Goal: Transaction & Acquisition: Purchase product/service

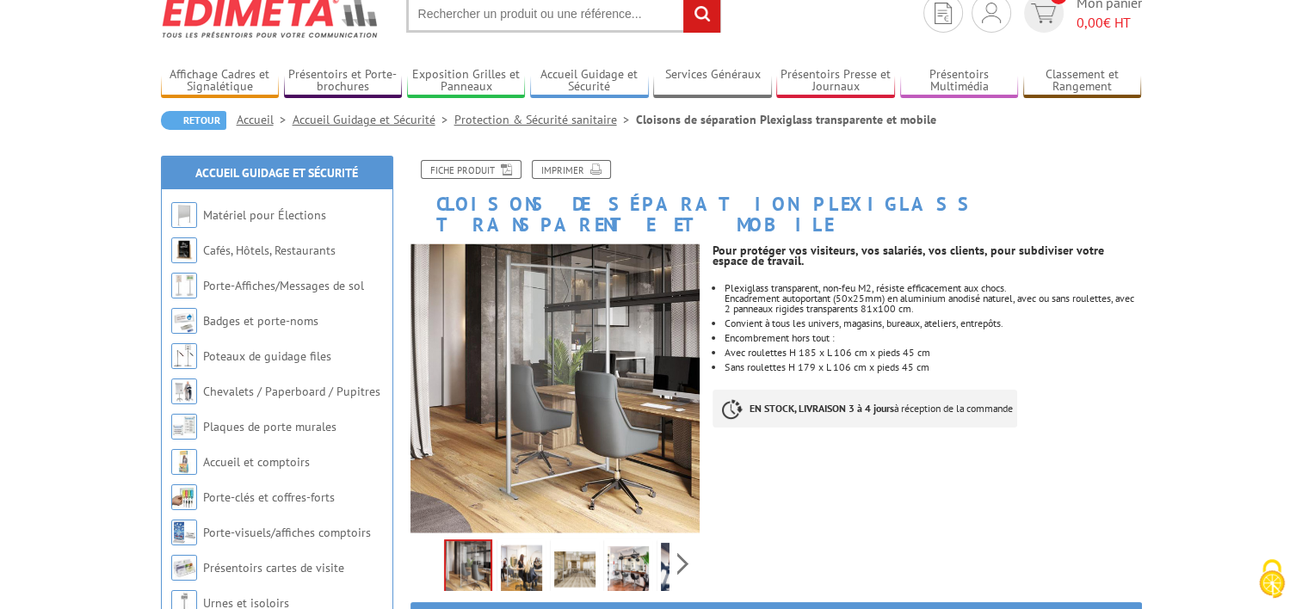
scroll to position [172, 0]
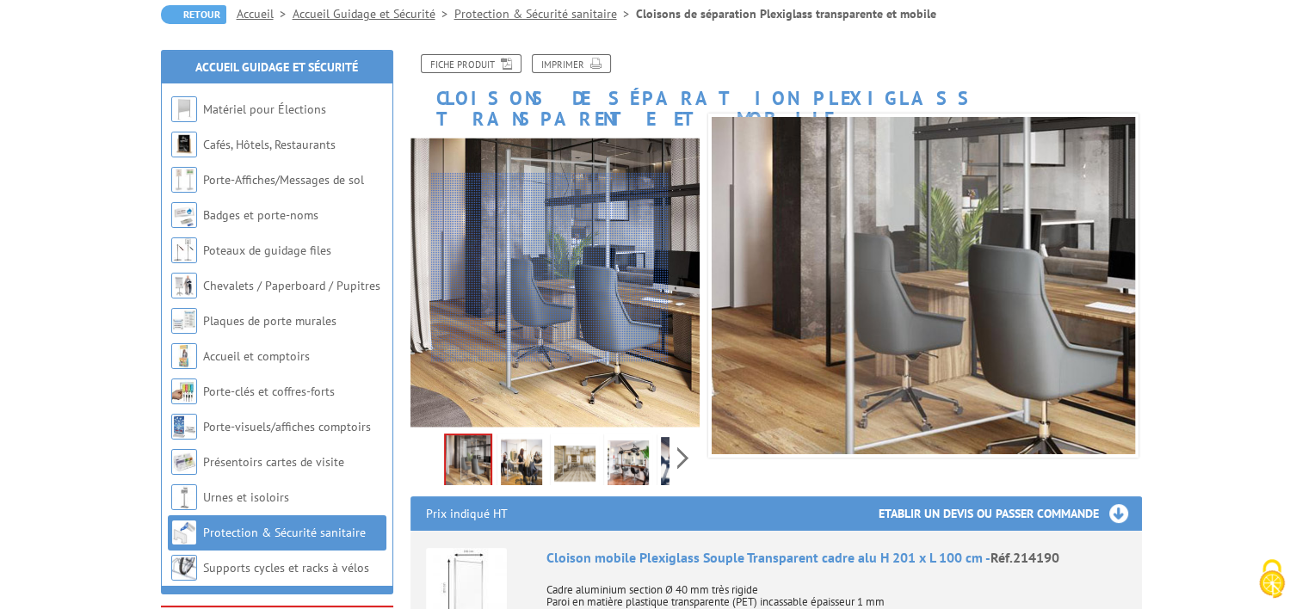
click at [550, 268] on div at bounding box center [550, 267] width 238 height 189
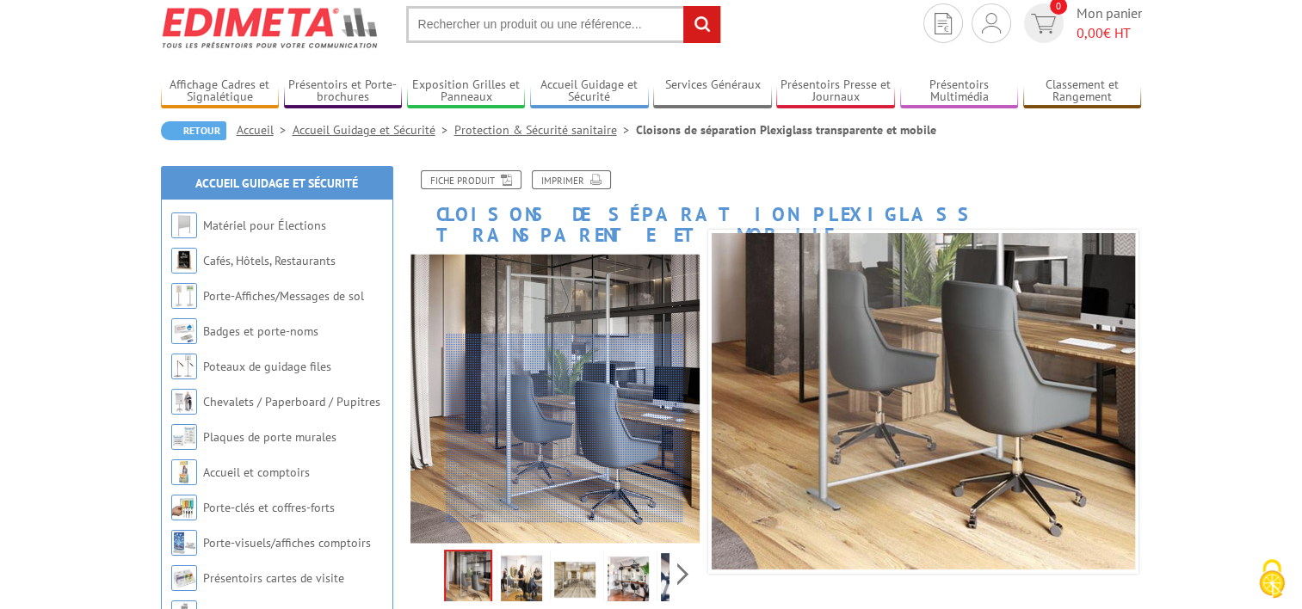
scroll to position [86, 0]
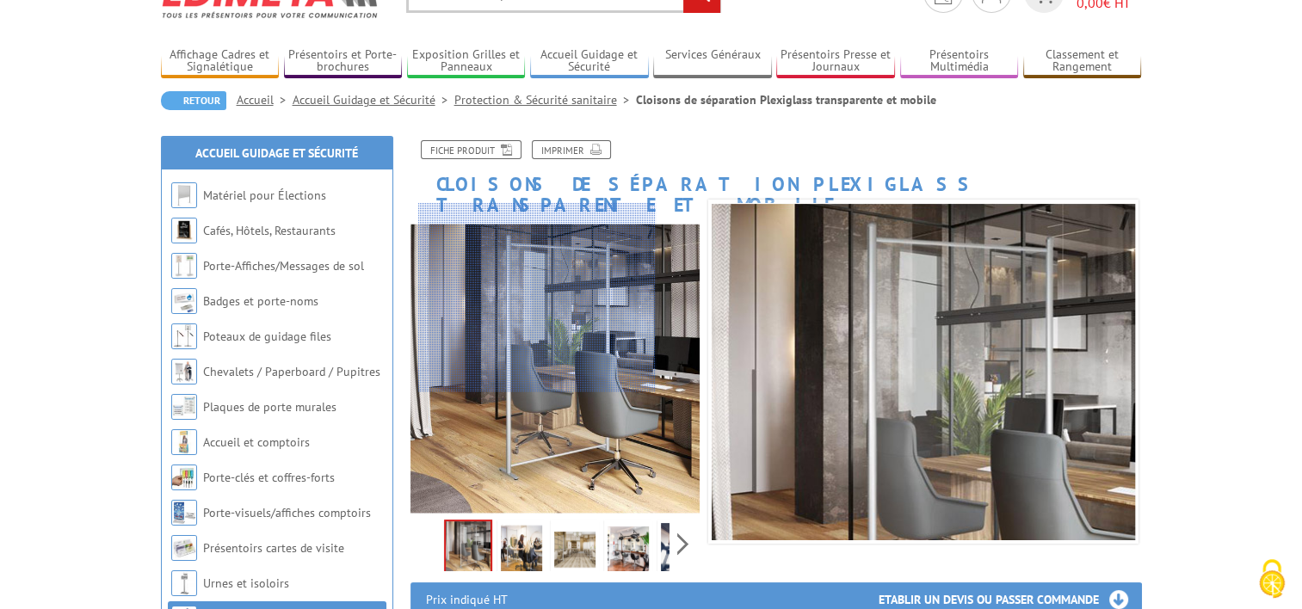
click at [537, 290] on div at bounding box center [537, 297] width 238 height 189
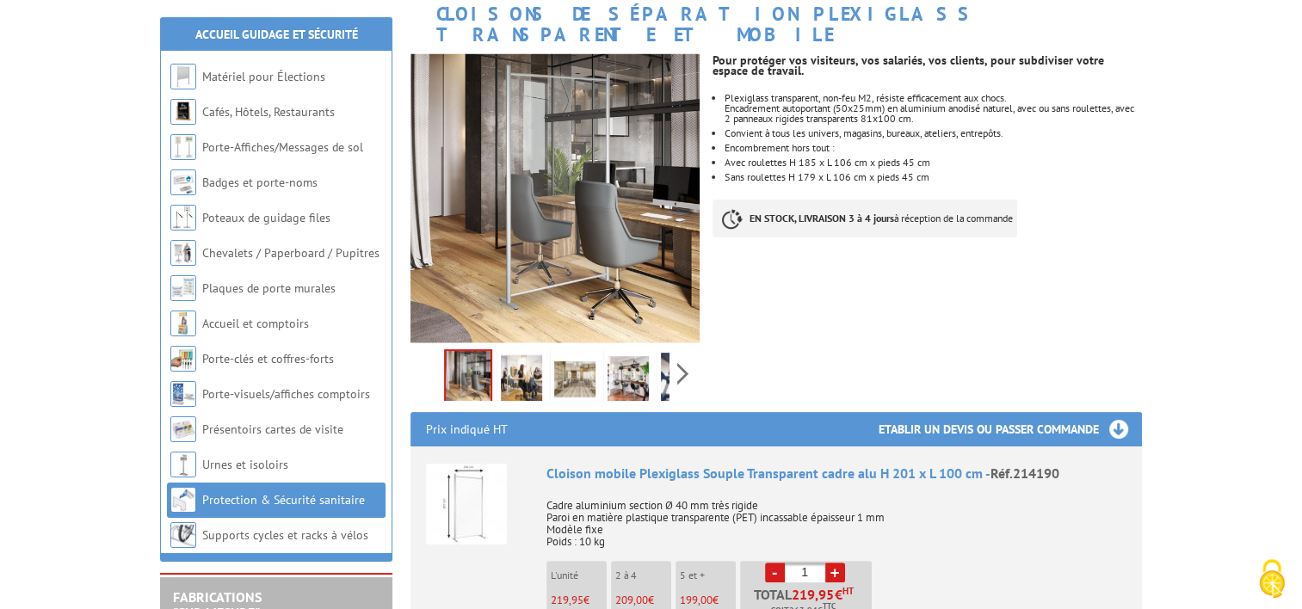
scroll to position [258, 0]
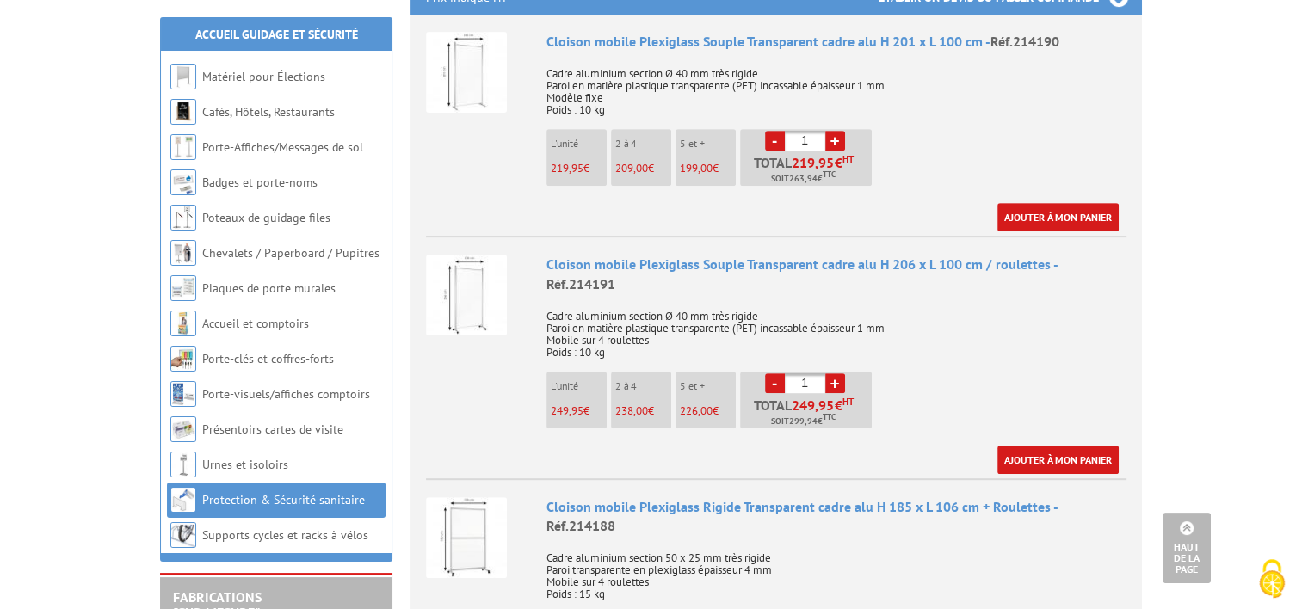
scroll to position [430, 0]
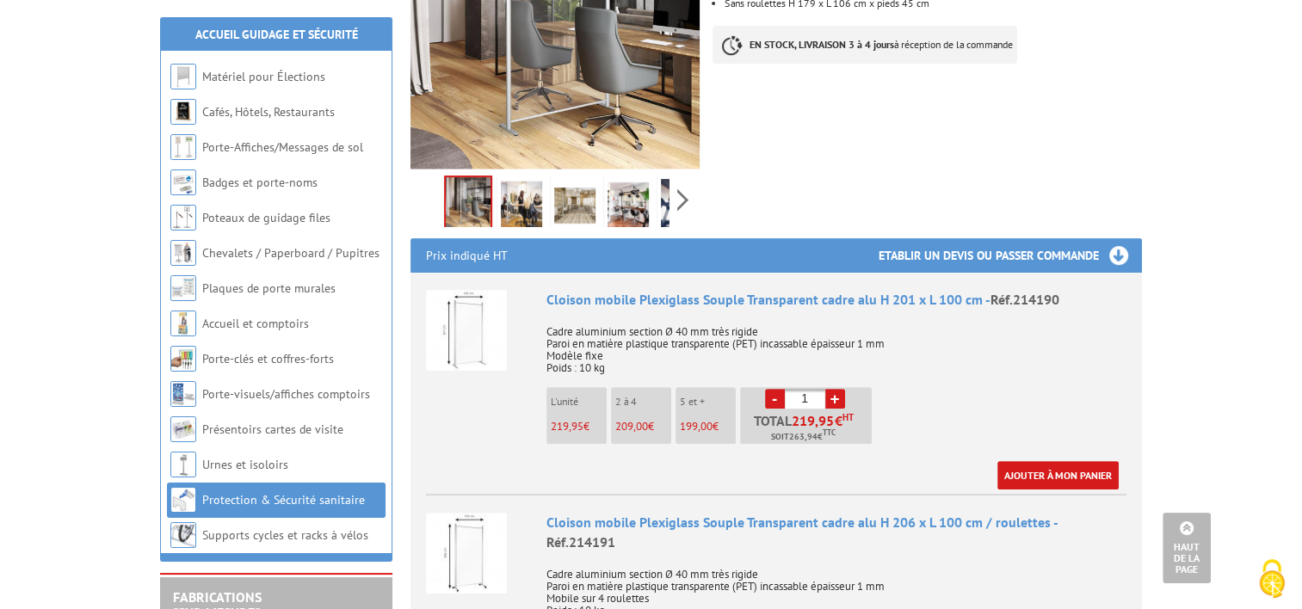
click at [566, 419] on span "219,95" at bounding box center [567, 426] width 33 height 15
click at [473, 324] on img at bounding box center [466, 330] width 81 height 81
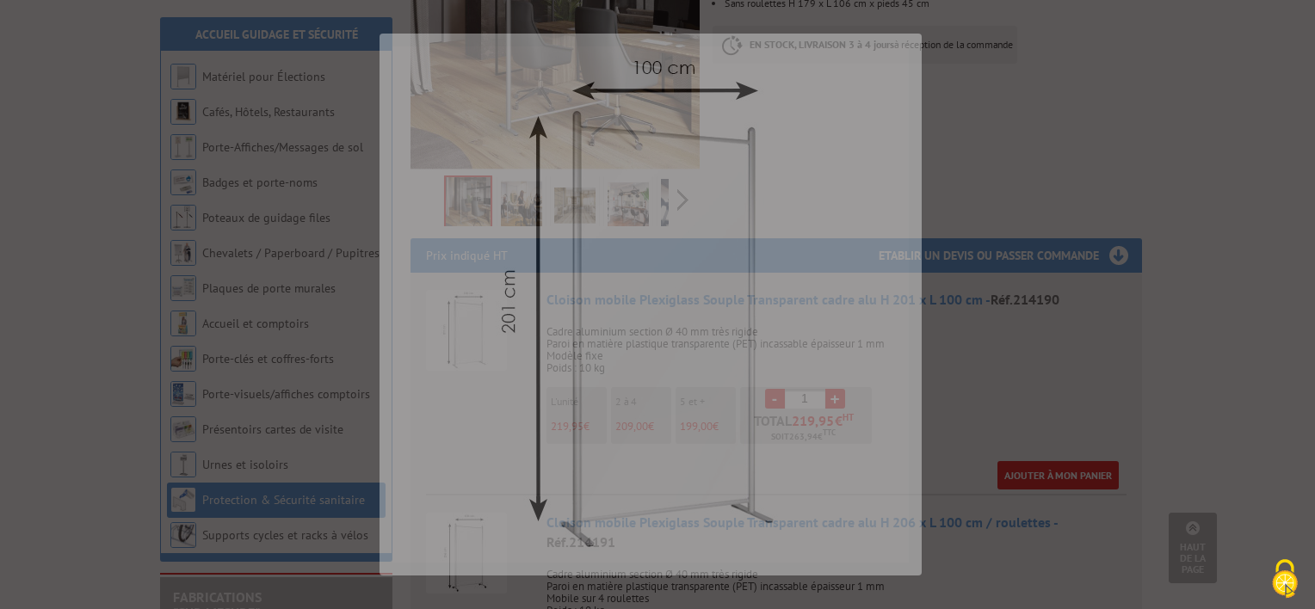
click at [472, 324] on img at bounding box center [650, 304] width 516 height 516
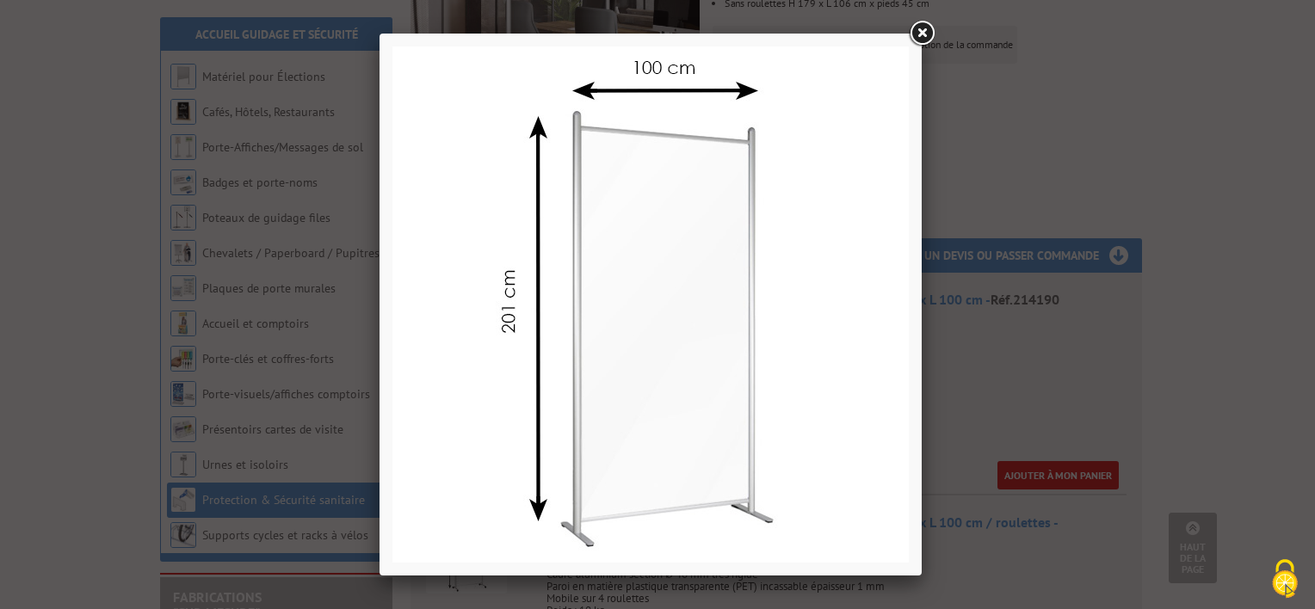
click at [926, 31] on link at bounding box center [921, 33] width 31 height 31
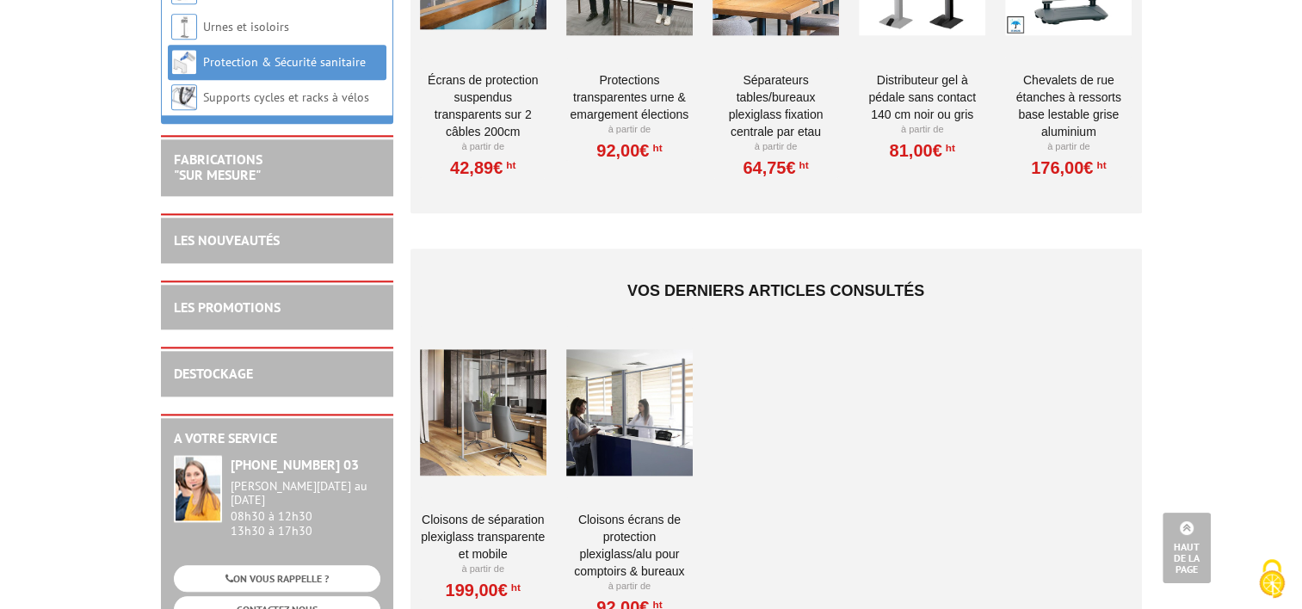
scroll to position [1894, 0]
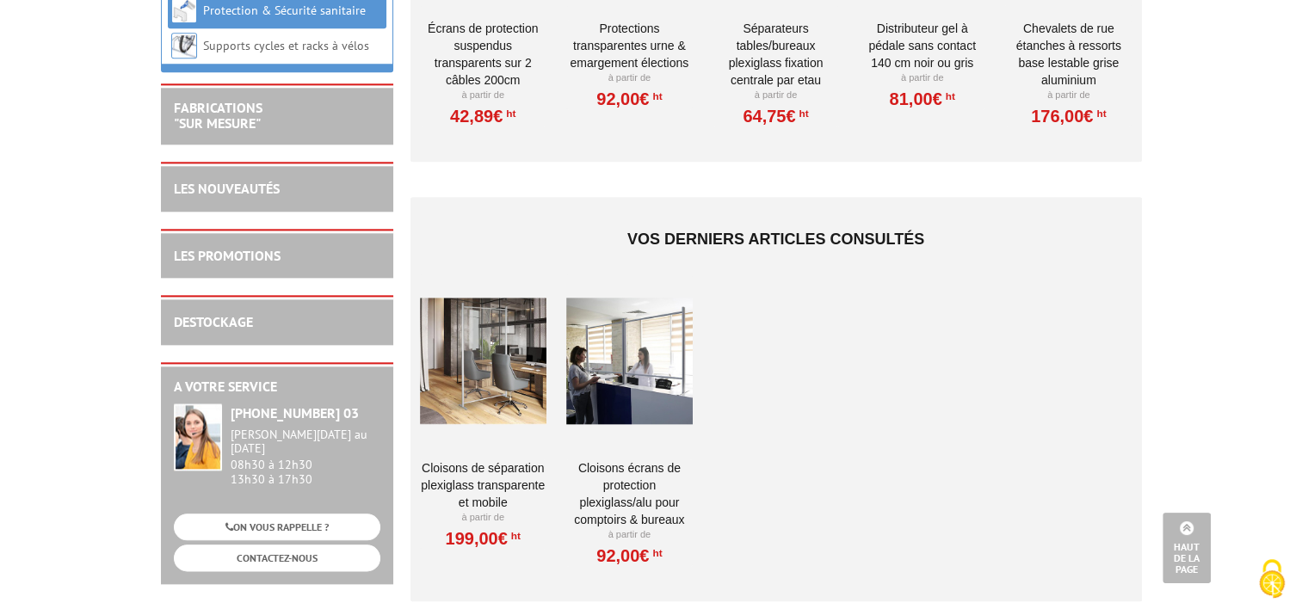
click at [474, 313] on div at bounding box center [483, 361] width 127 height 172
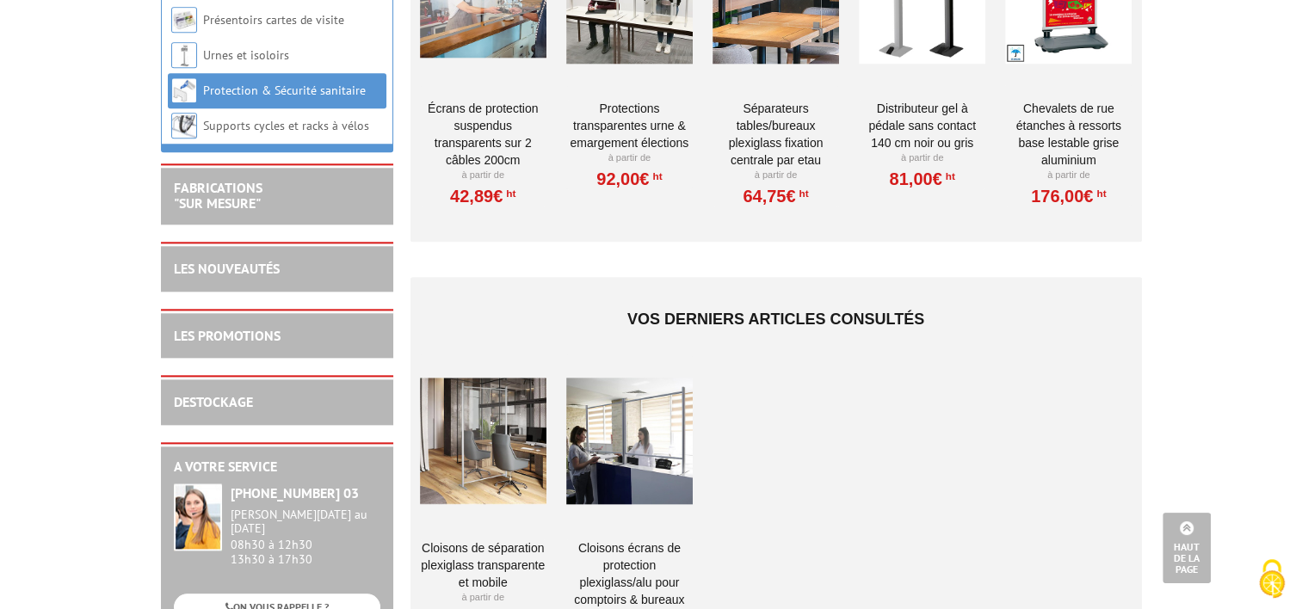
scroll to position [1463, 0]
